Goal: Transaction & Acquisition: Book appointment/travel/reservation

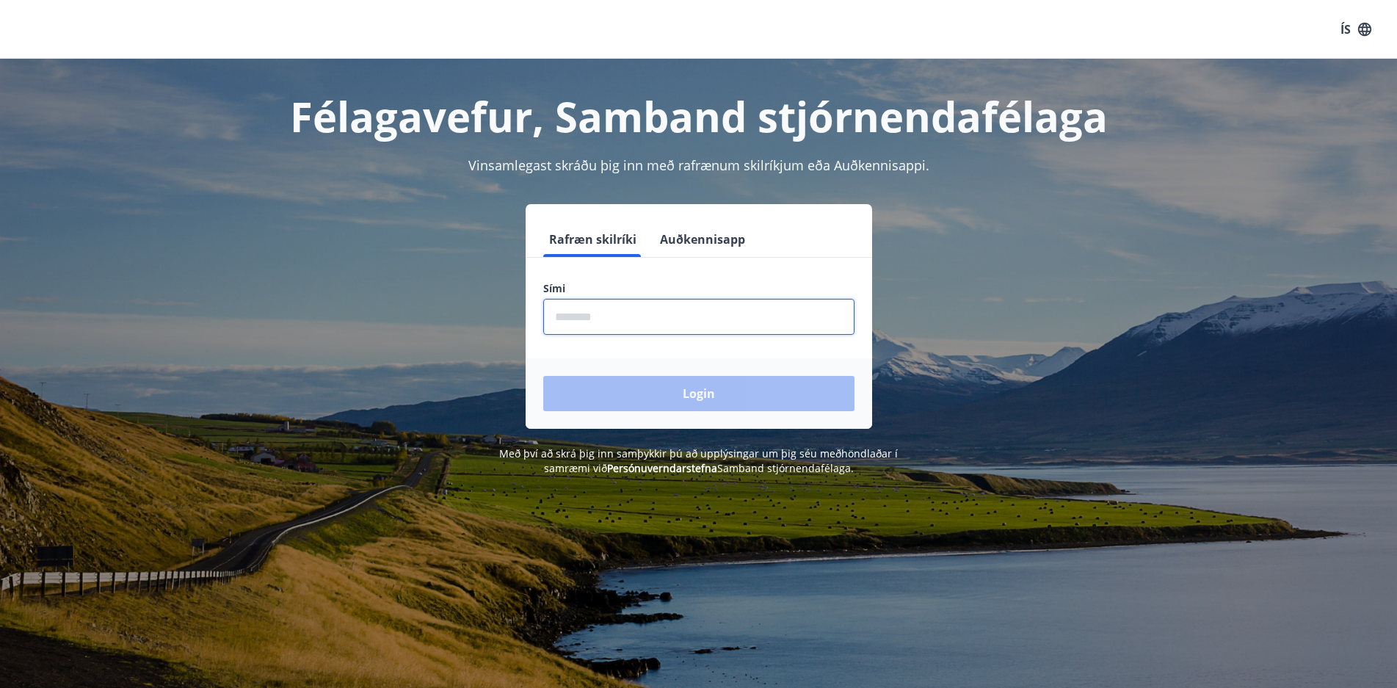
click at [567, 310] on input "phone" at bounding box center [698, 317] width 311 height 36
type input "********"
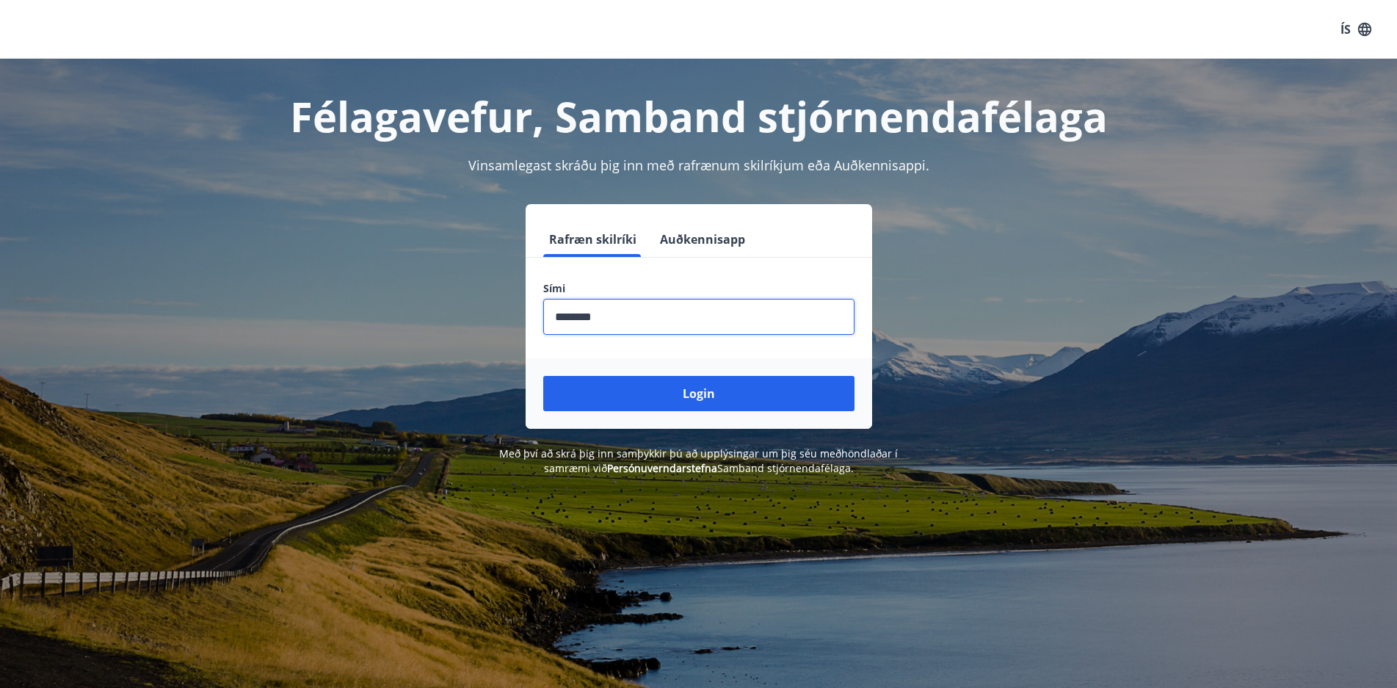
click at [706, 395] on button "Login" at bounding box center [698, 393] width 311 height 35
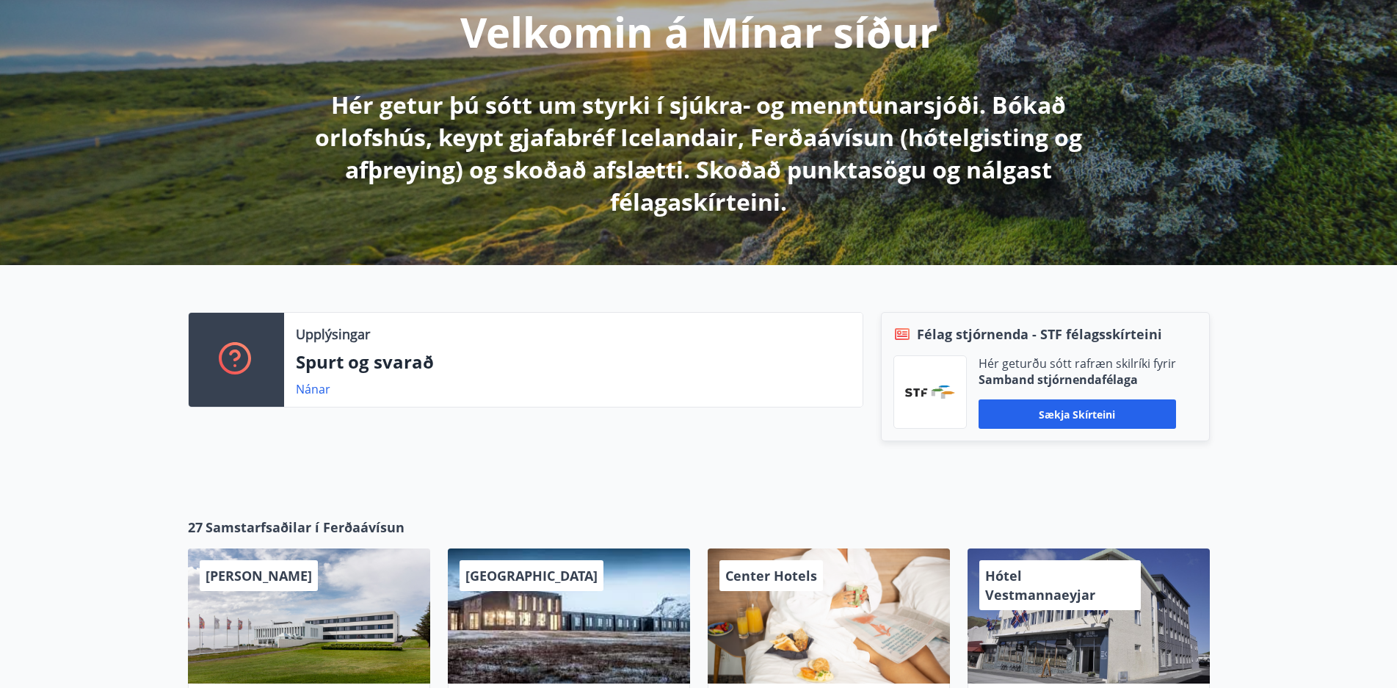
scroll to position [220, 0]
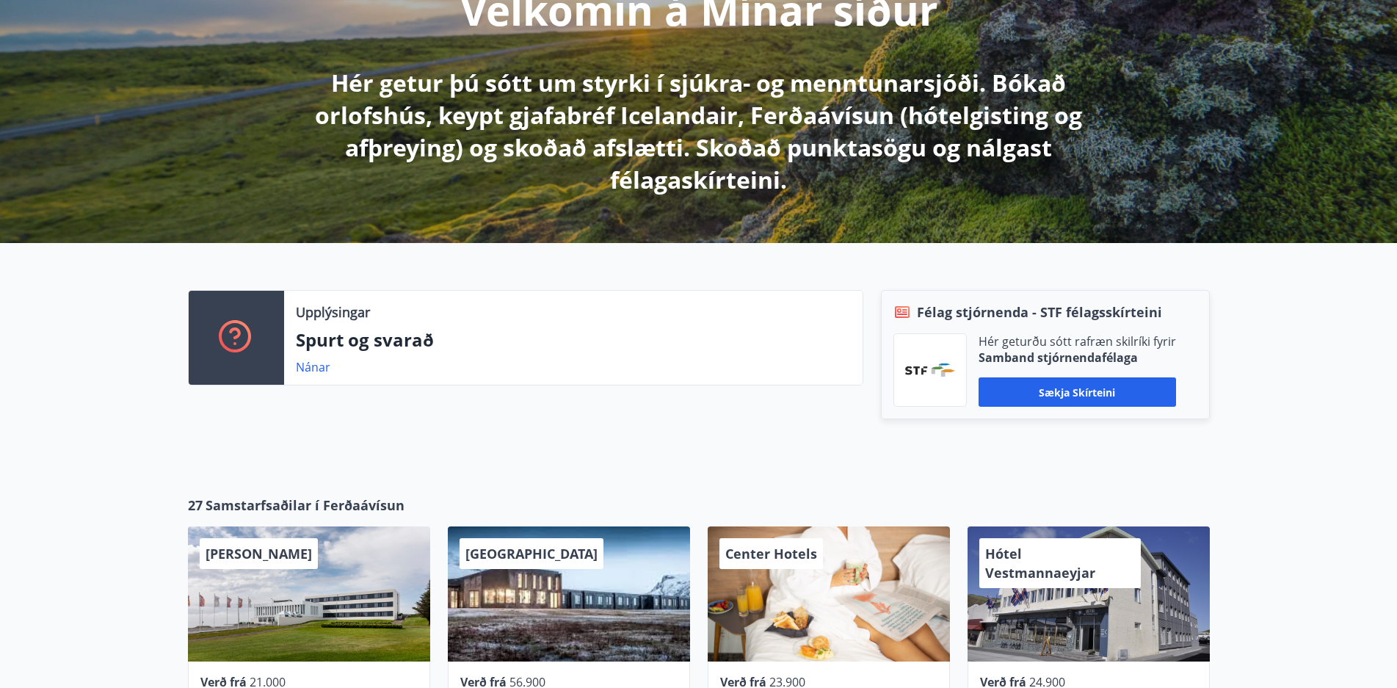
click at [703, 390] on div "Upplýsingar Spurt og svarað Nánar" at bounding box center [516, 369] width 693 height 159
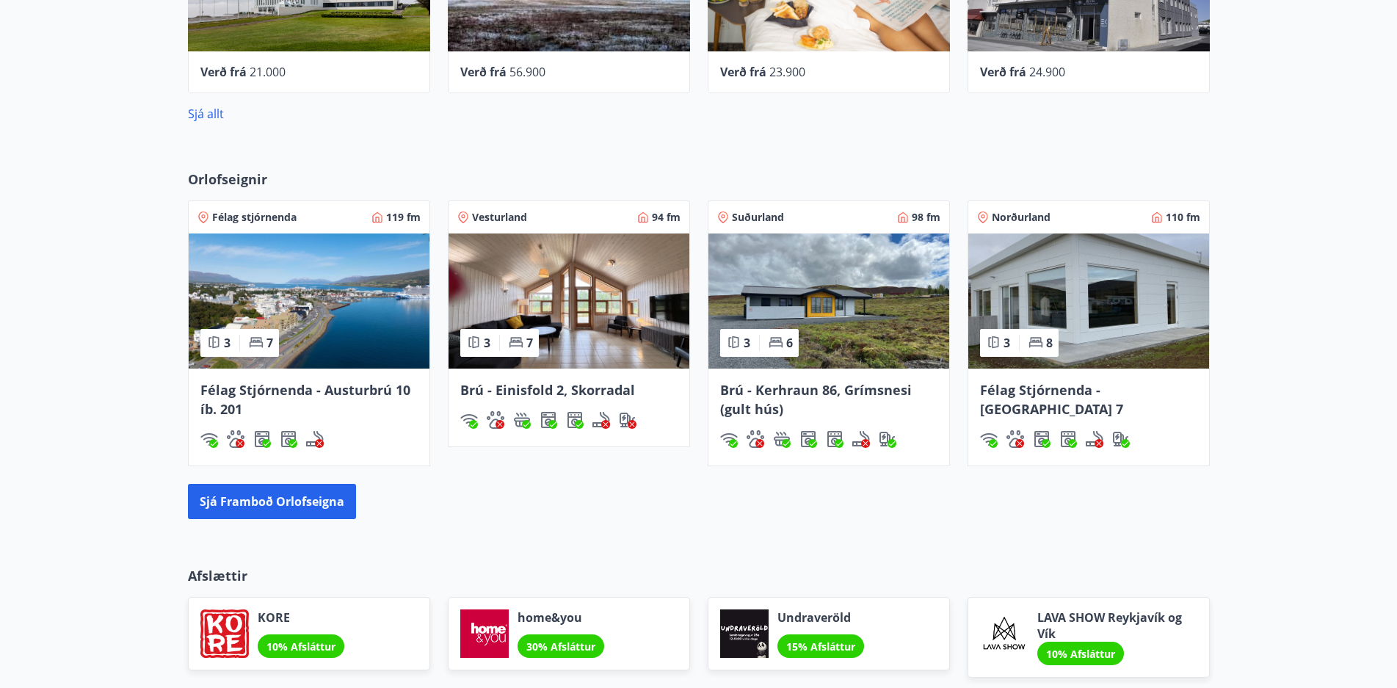
scroll to position [755, 0]
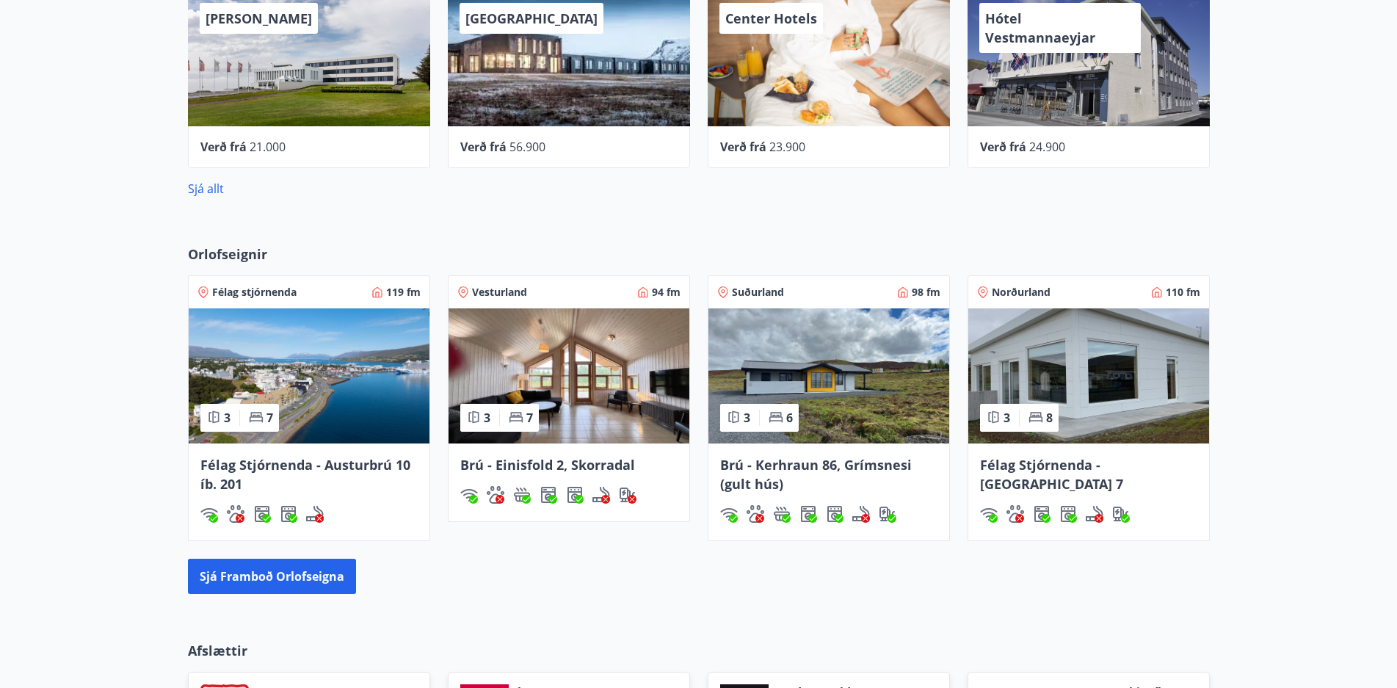
click at [532, 349] on img at bounding box center [568, 375] width 241 height 135
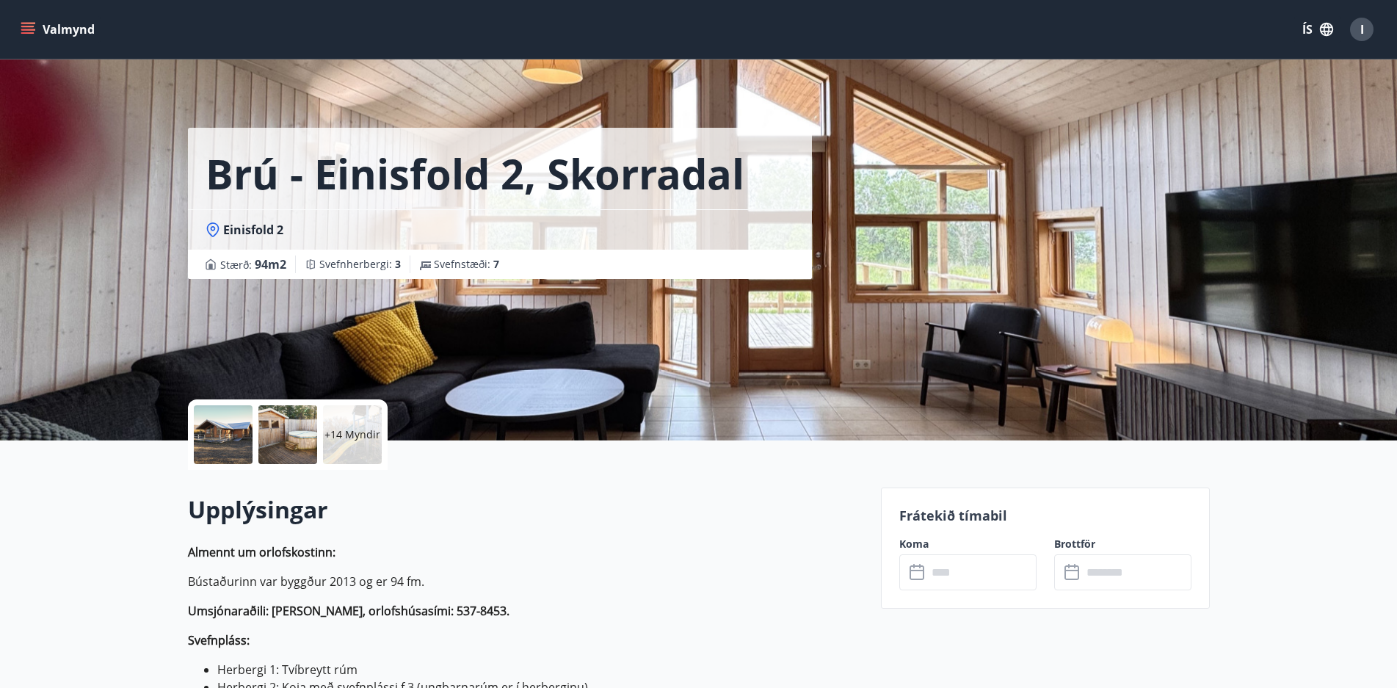
click at [225, 429] on div at bounding box center [223, 434] width 59 height 59
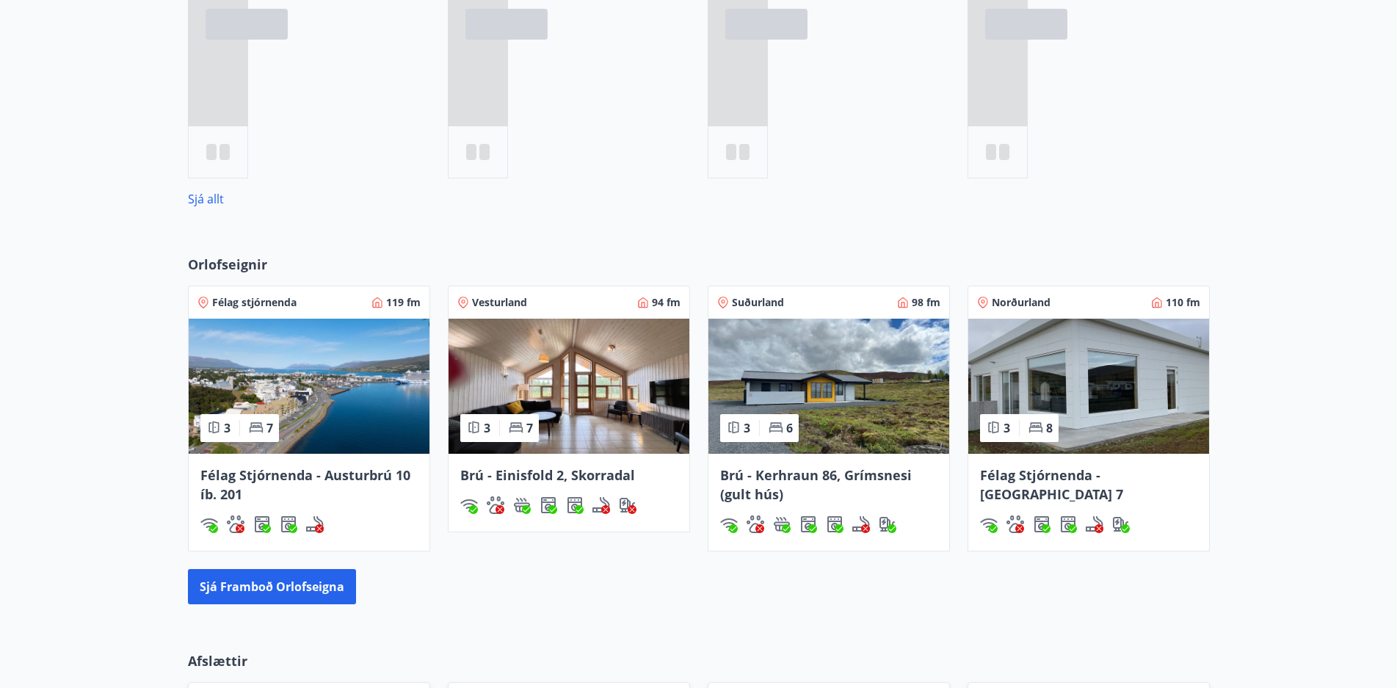
scroll to position [864, 0]
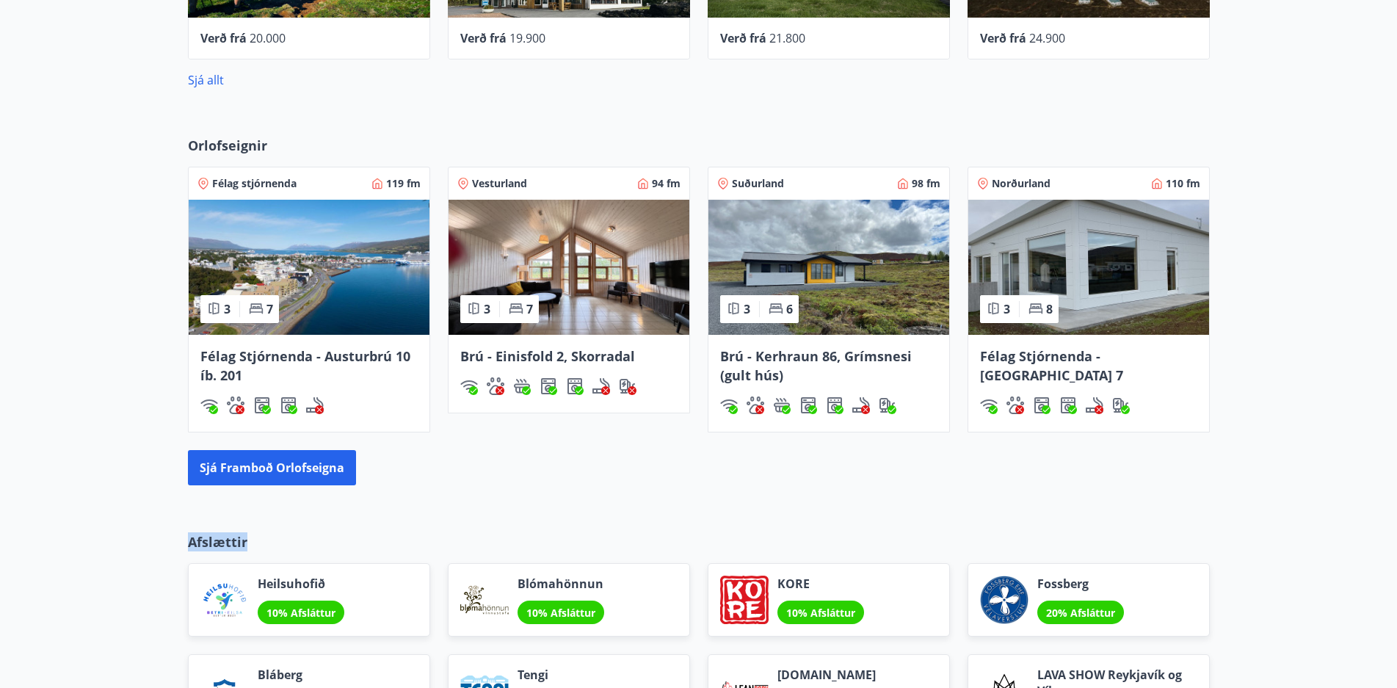
drag, startPoint x: 855, startPoint y: 523, endPoint x: 862, endPoint y: 459, distance: 64.2
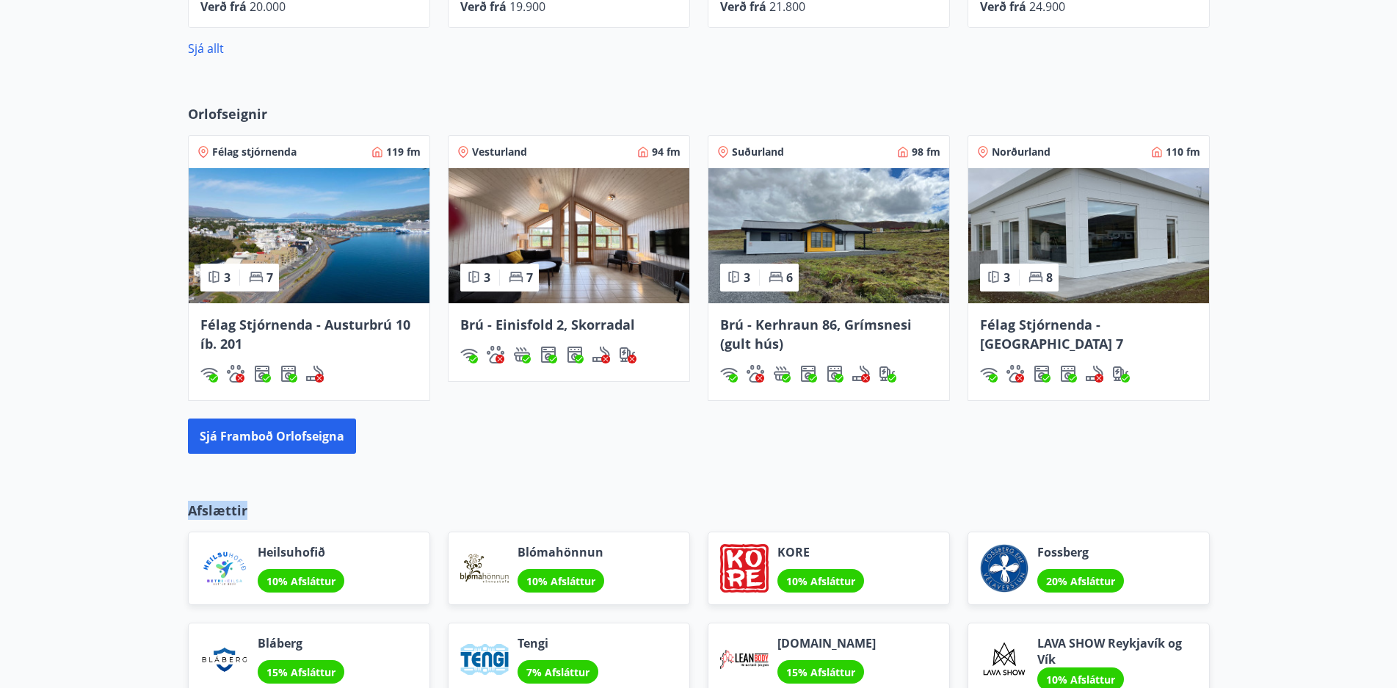
scroll to position [902, 0]
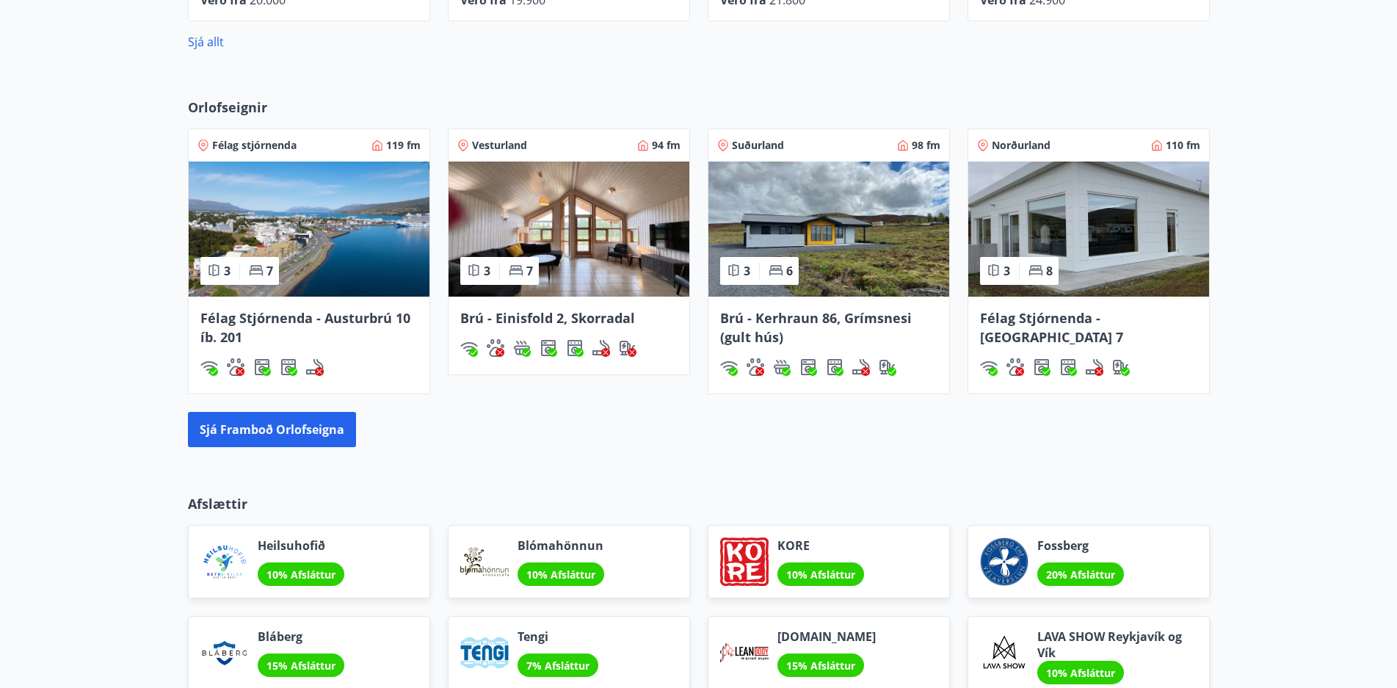
click at [889, 457] on div "Orlofseignir Félag stjórnenda 119 fm 3 7 Félag Stjórnenda - Austurbrú 10 íb. 20…" at bounding box center [698, 272] width 1397 height 396
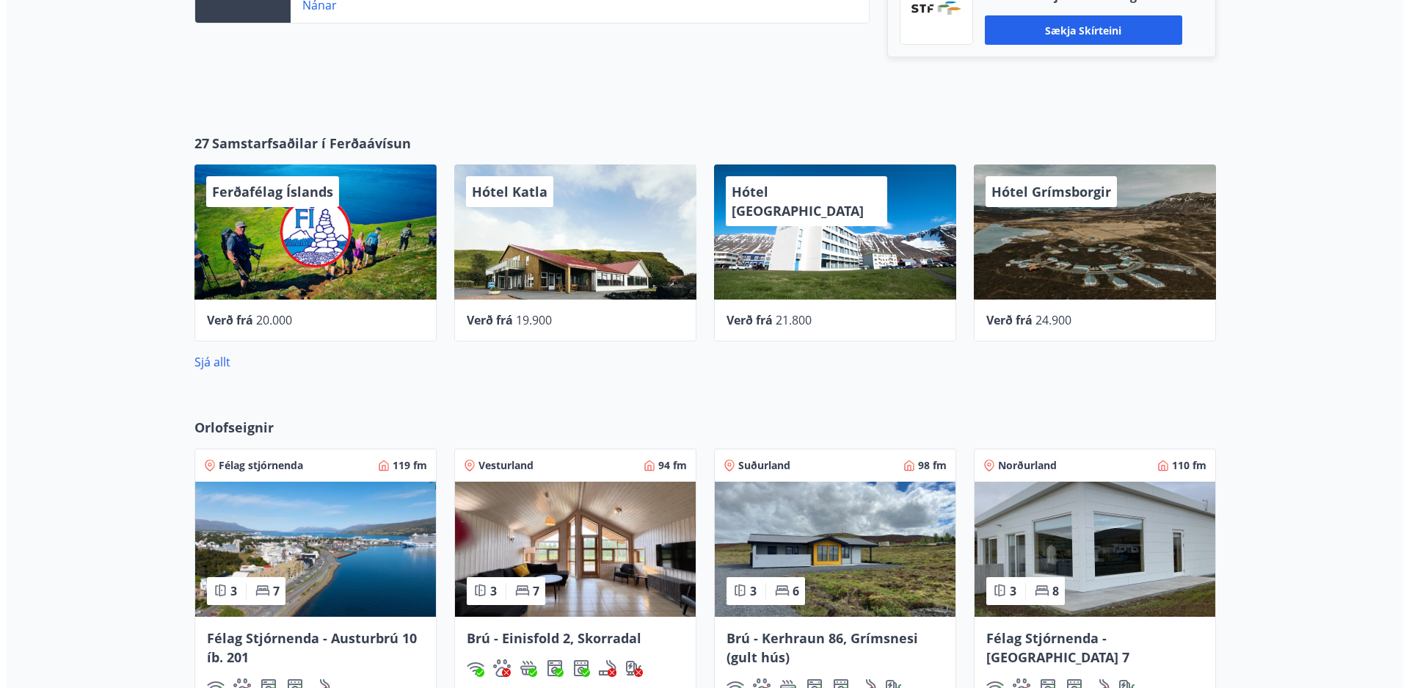
scroll to position [535, 0]
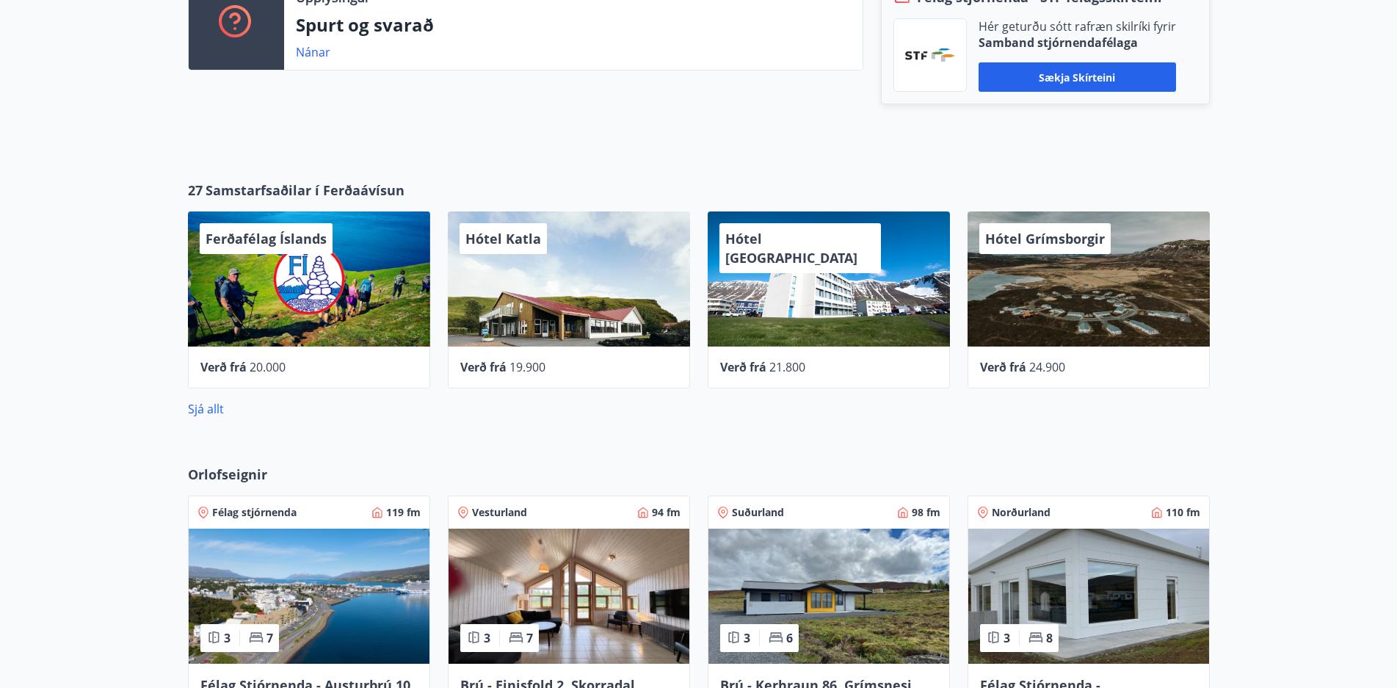
click at [1072, 284] on div "Hótel Grímsborgir" at bounding box center [1088, 278] width 242 height 135
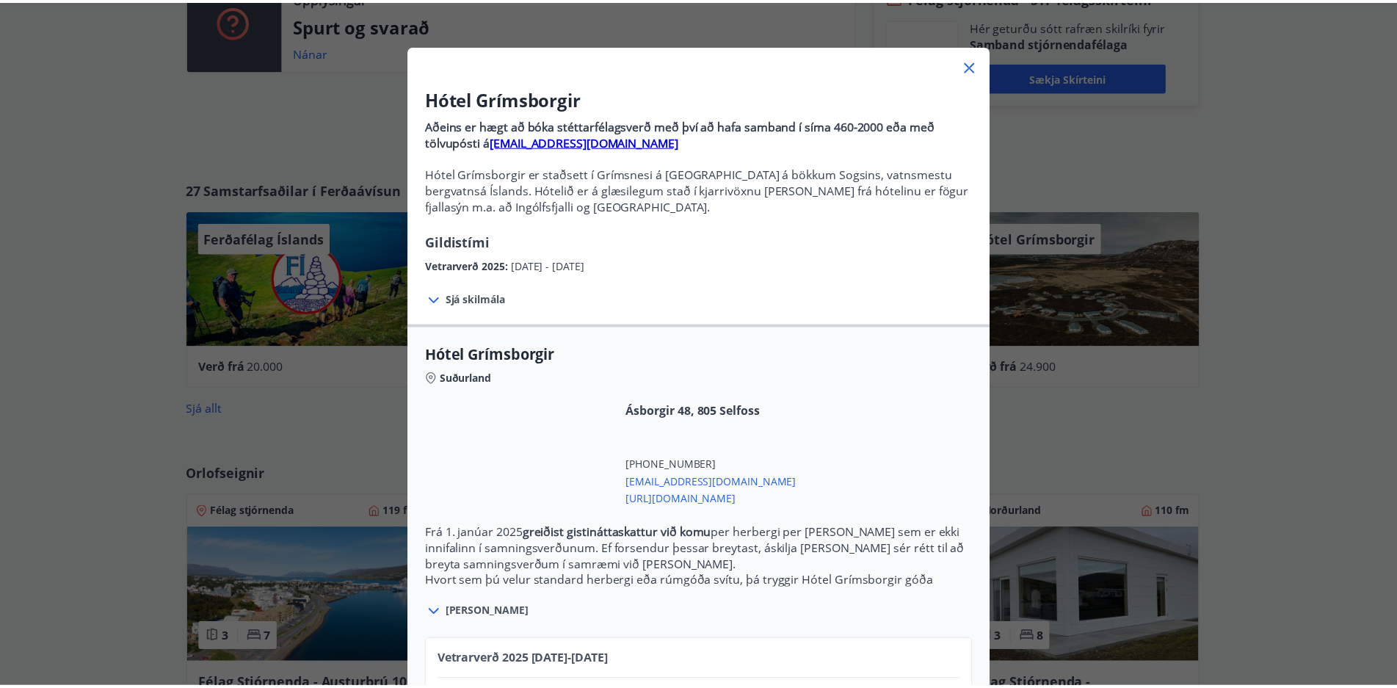
scroll to position [0, 0]
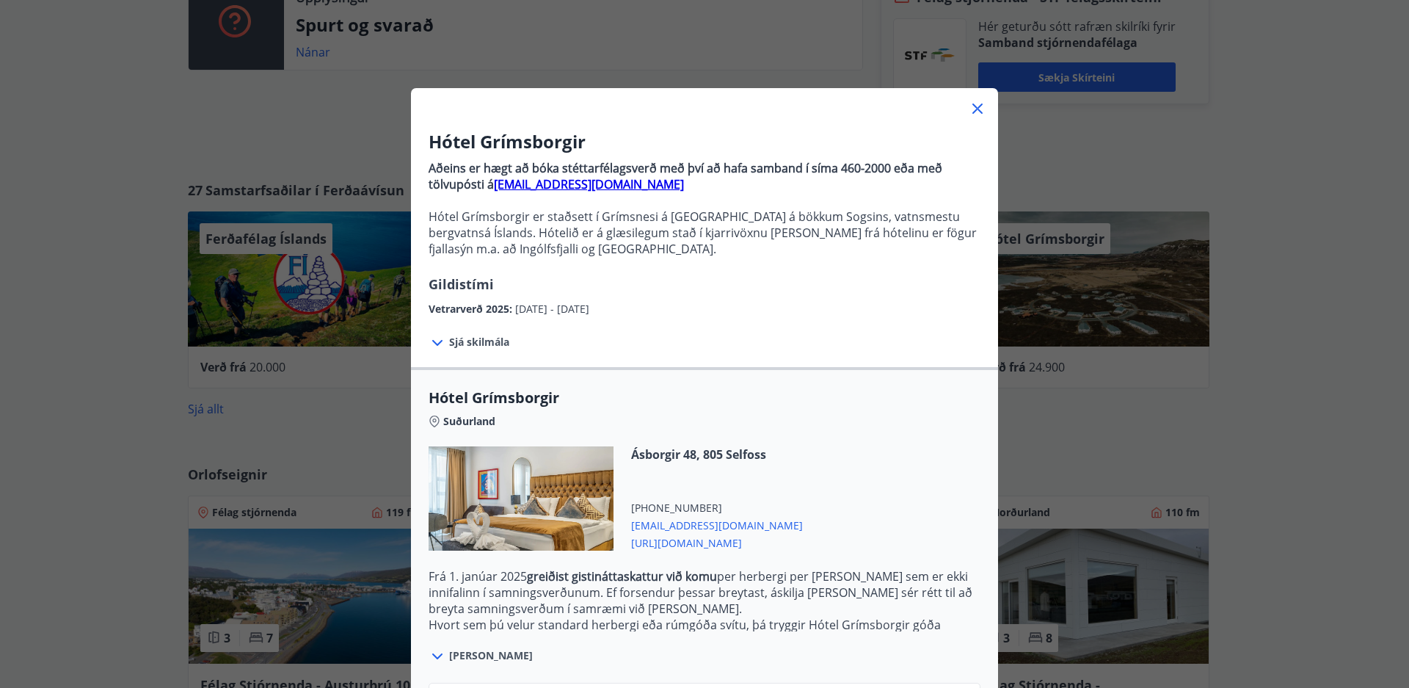
click at [972, 106] on icon at bounding box center [977, 108] width 10 height 10
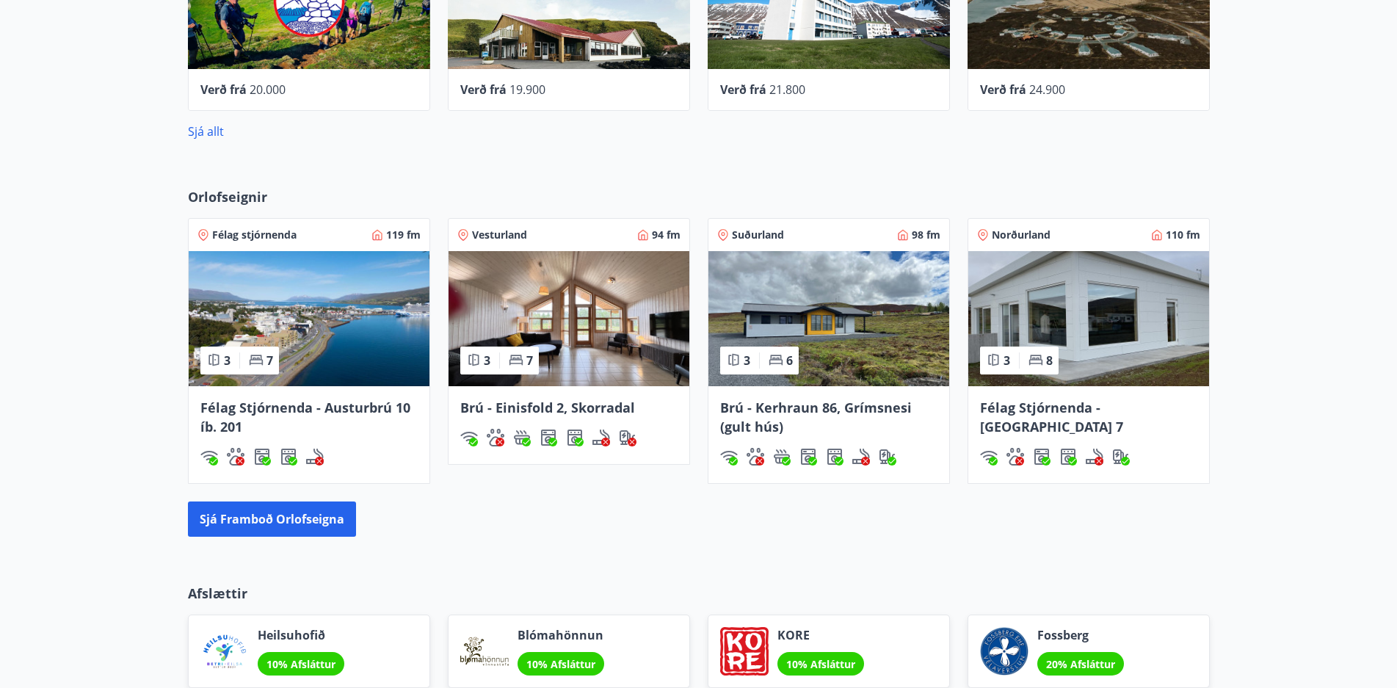
scroll to position [829, 0]
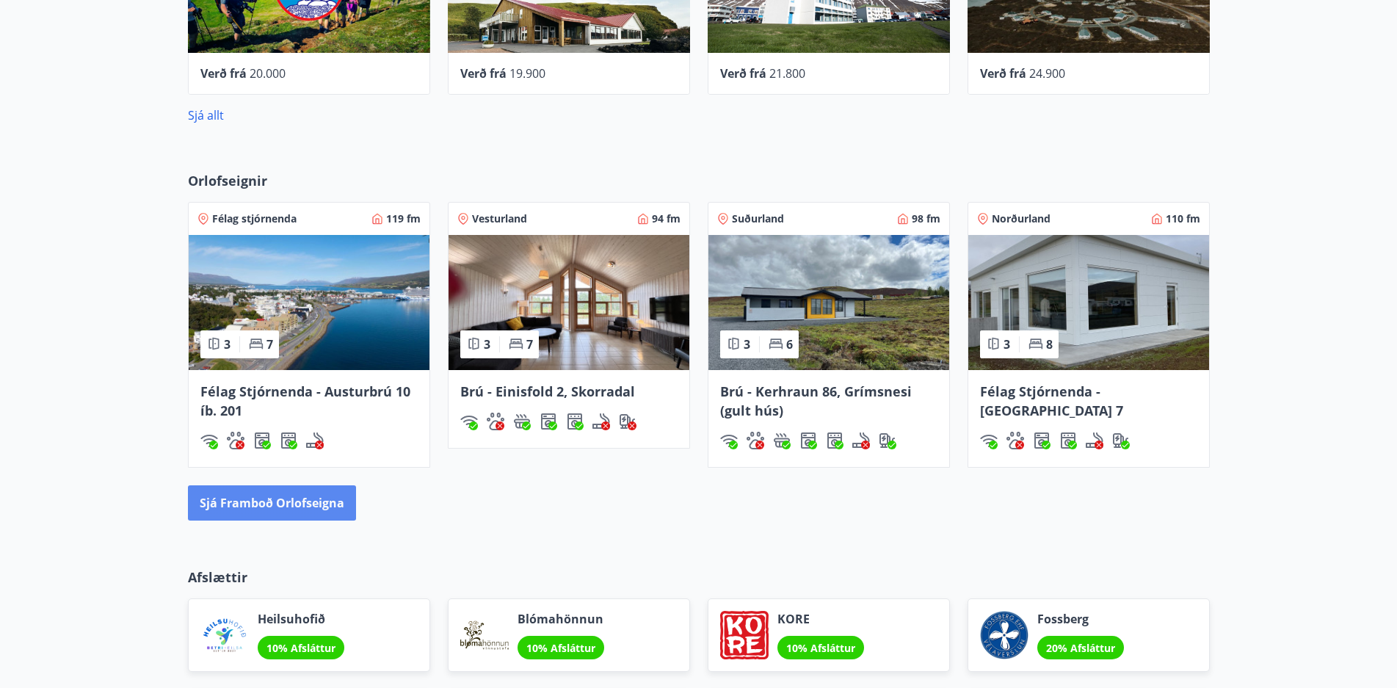
click at [247, 506] on button "Sjá framboð orlofseigna" at bounding box center [272, 502] width 168 height 35
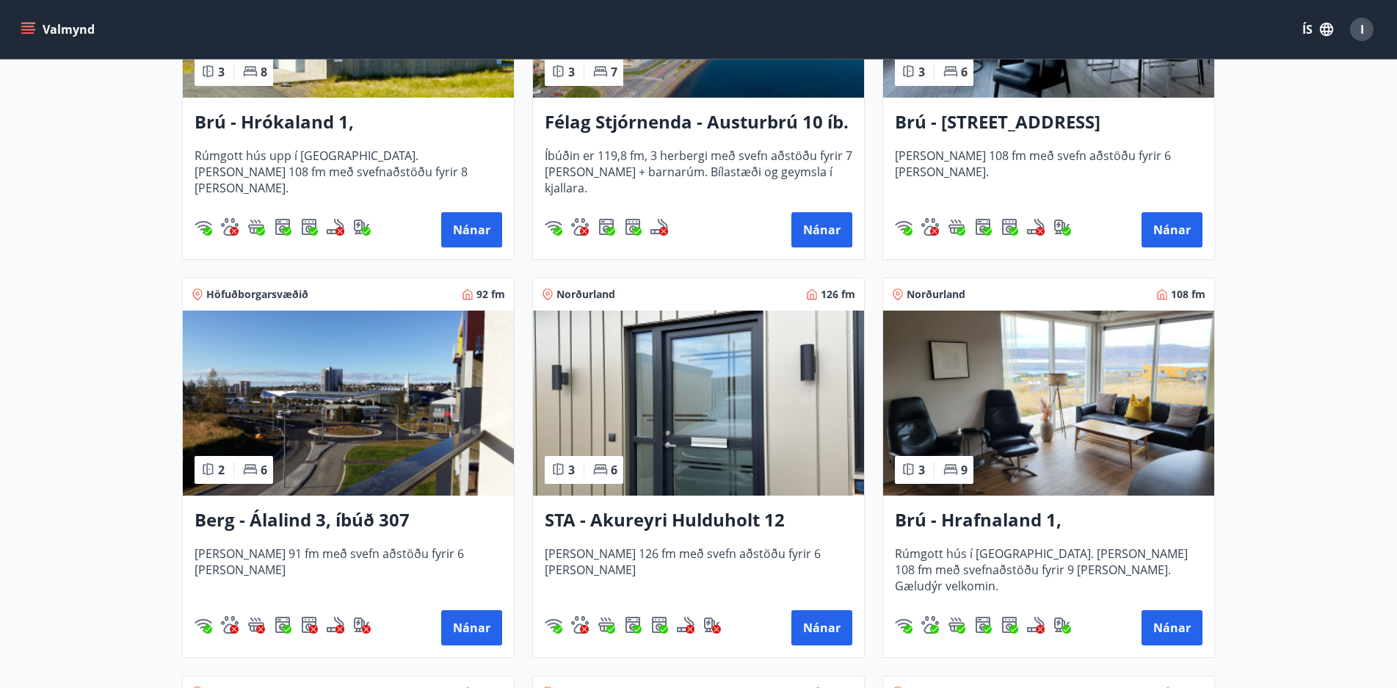
scroll to position [440, 0]
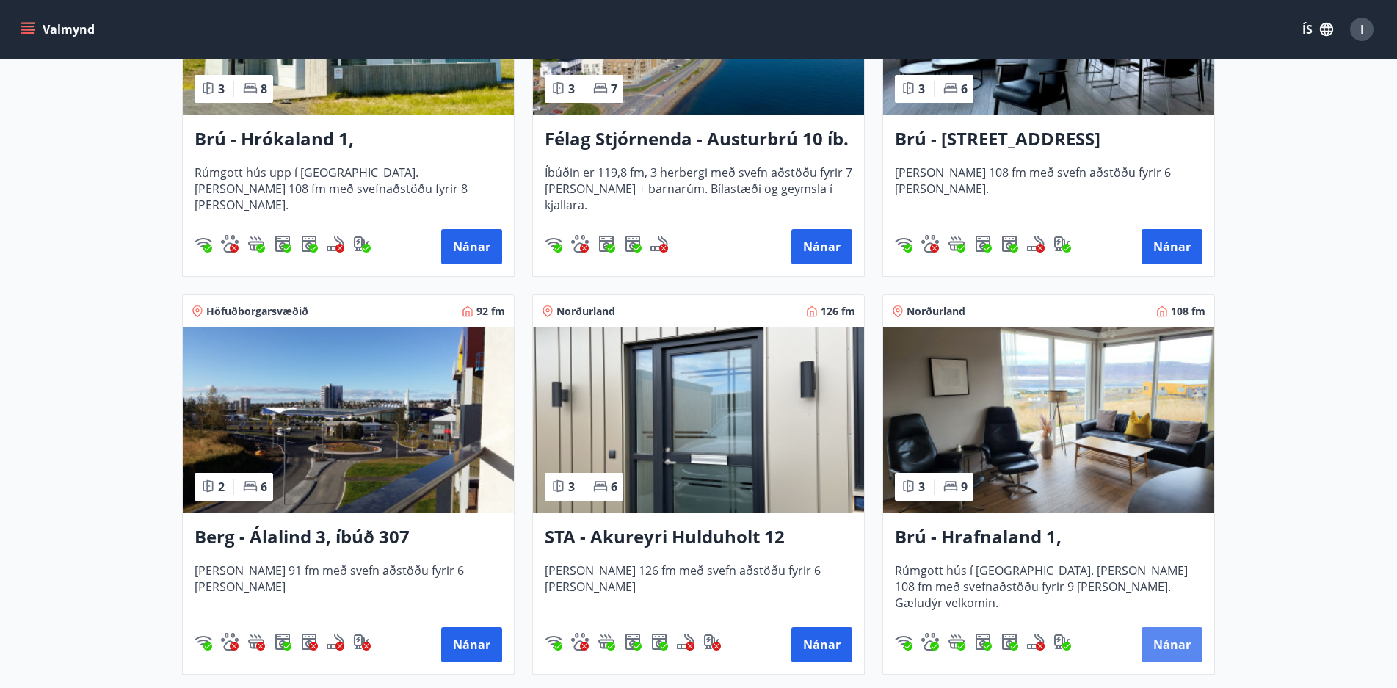
click at [1176, 643] on button "Nánar" at bounding box center [1171, 644] width 61 height 35
